Goal: Information Seeking & Learning: Learn about a topic

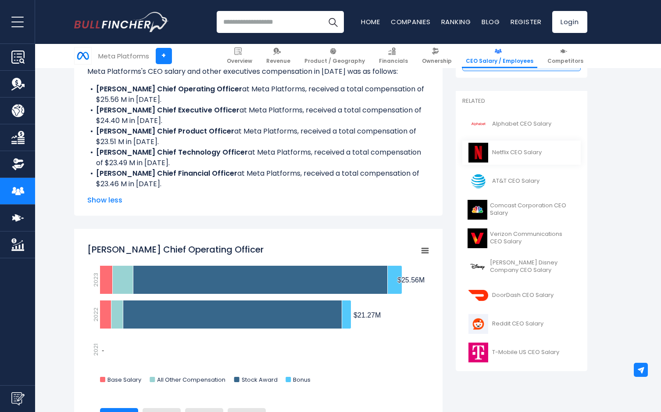
scroll to position [225, 0]
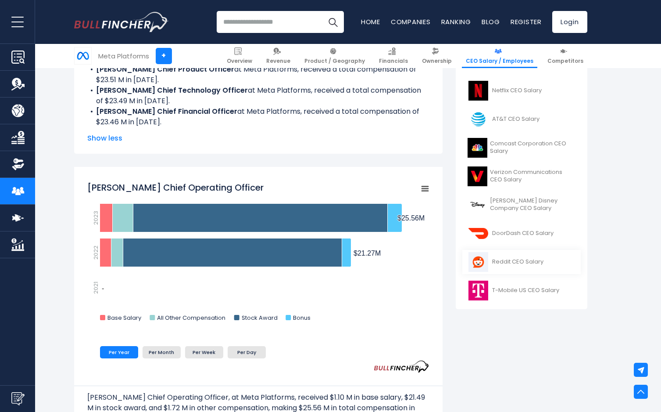
click at [525, 264] on span "Reddit CEO Salary" at bounding box center [517, 261] width 51 height 7
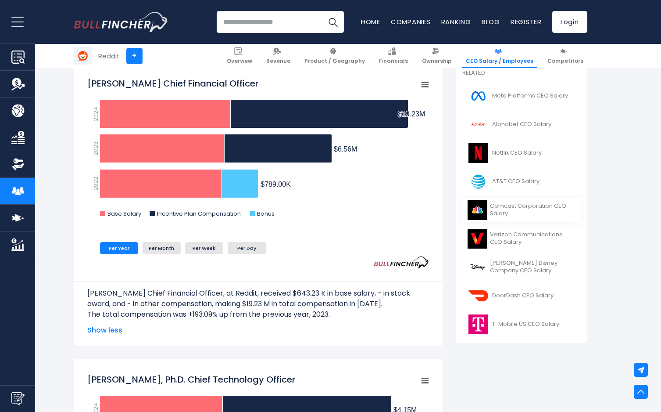
scroll to position [369, 0]
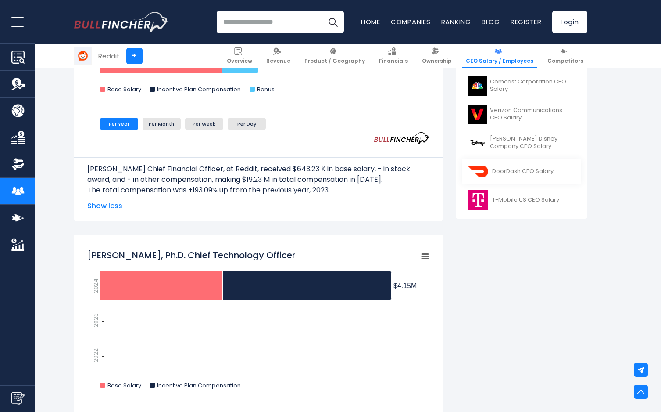
click at [540, 176] on link "DoorDash CEO Salary" at bounding box center [522, 171] width 119 height 24
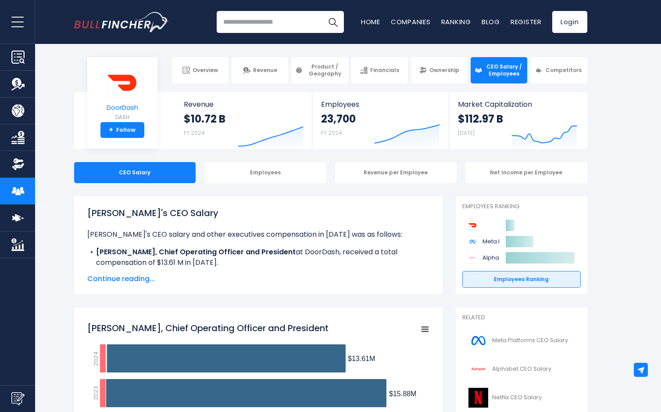
click at [134, 104] on span "DoorDash" at bounding box center [123, 107] width 32 height 7
